Goal: Browse casually

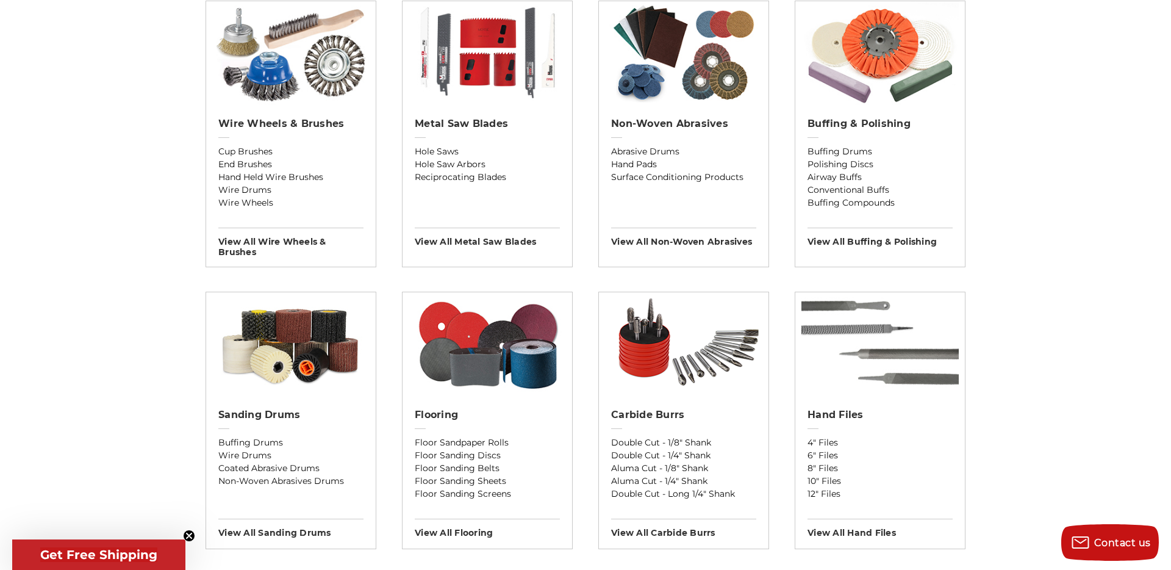
scroll to position [915, 0]
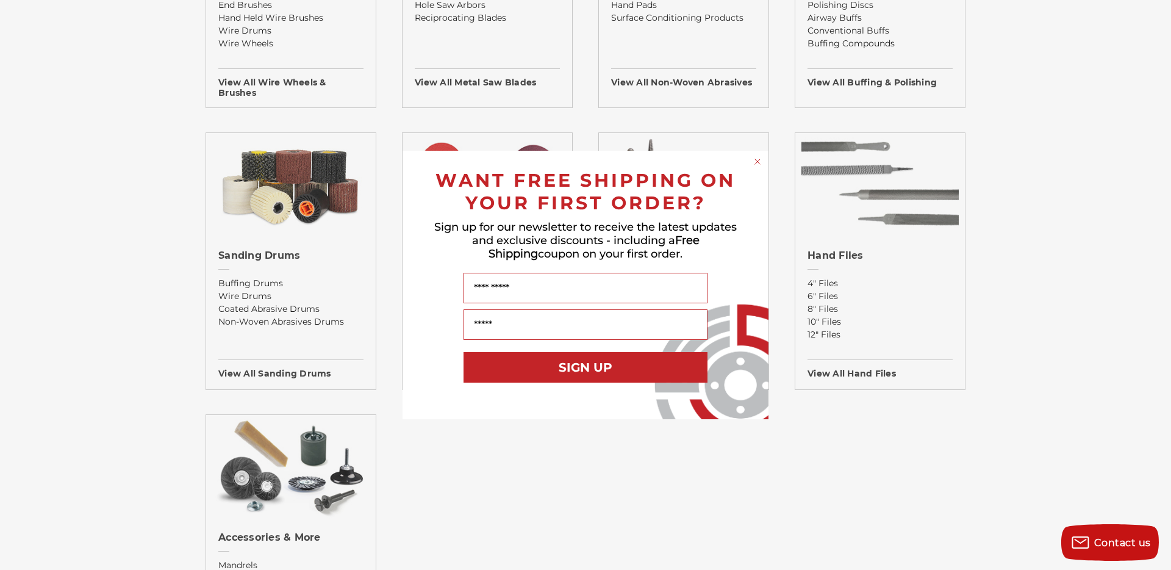
click at [760, 159] on circle "Close dialog" at bounding box center [758, 162] width 12 height 12
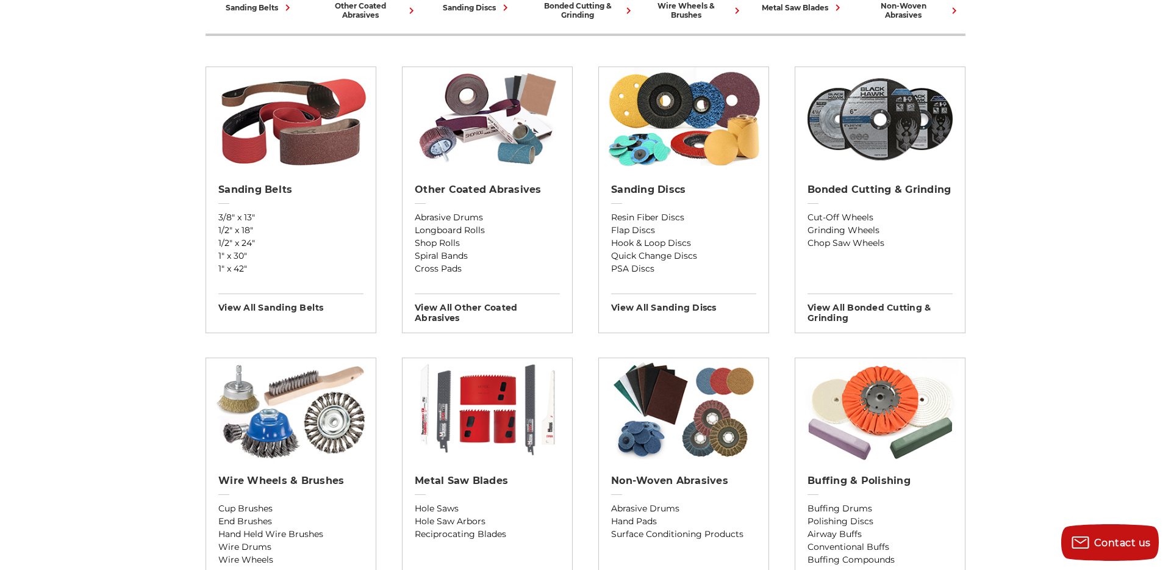
scroll to position [410, 0]
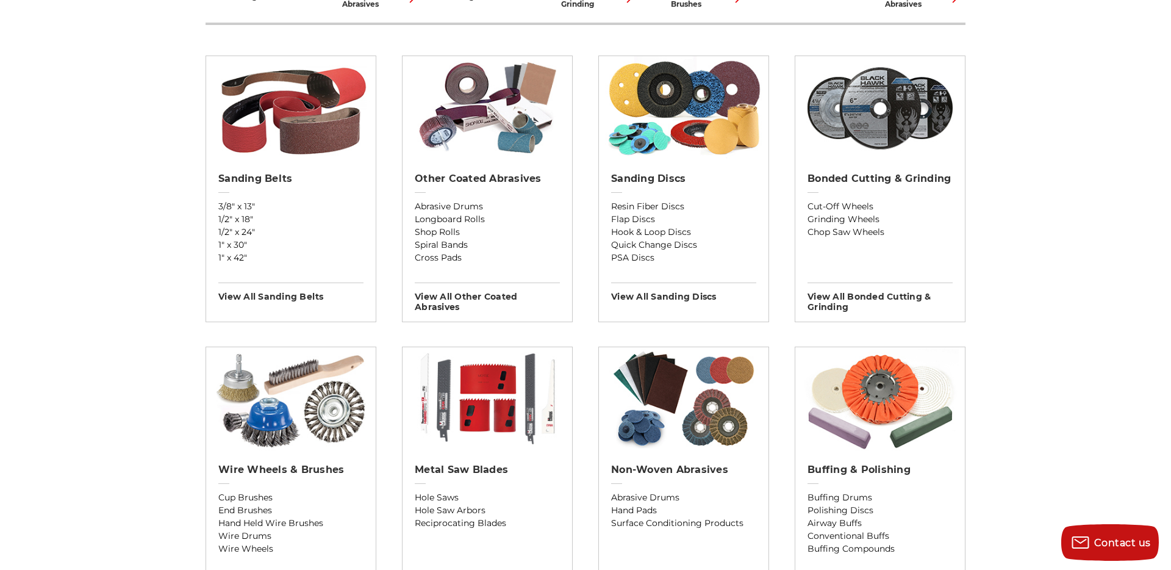
click at [1009, 175] on div "Previous sanding belts other coated abrasives sanding discs bonded cutting & gr…" at bounding box center [585, 565] width 862 height 1272
click at [990, 177] on div "Previous sanding belts other coated abrasives sanding discs bonded cutting & gr…" at bounding box center [585, 565] width 862 height 1272
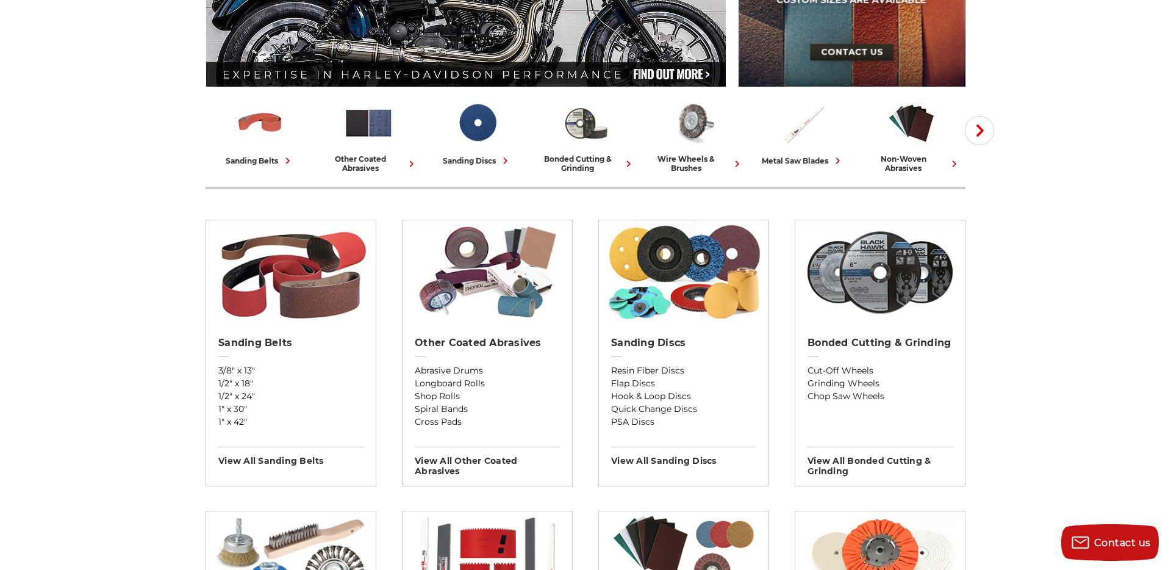
scroll to position [0, 0]
